Goal: Find specific page/section: Find specific page/section

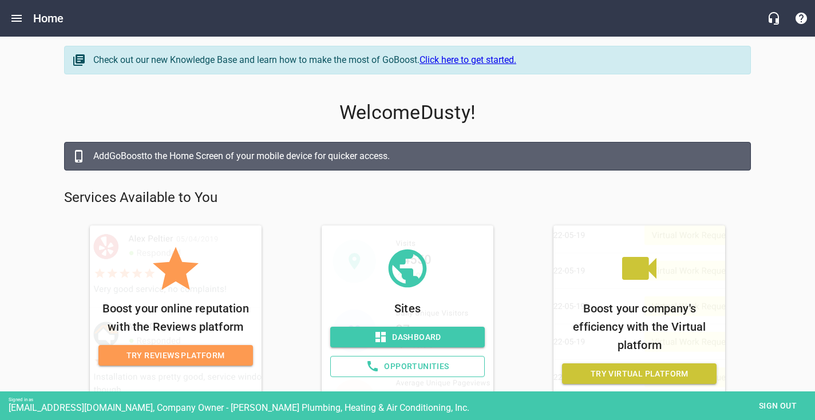
click at [358, 366] on span "Opportunities" at bounding box center [407, 366] width 135 height 14
